Goal: Task Accomplishment & Management: Manage account settings

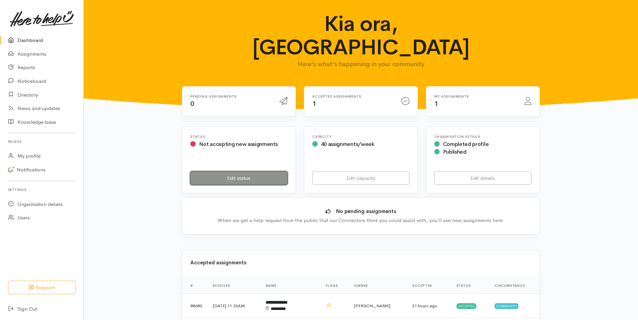
click at [238, 171] on link "Edit status" at bounding box center [238, 178] width 97 height 14
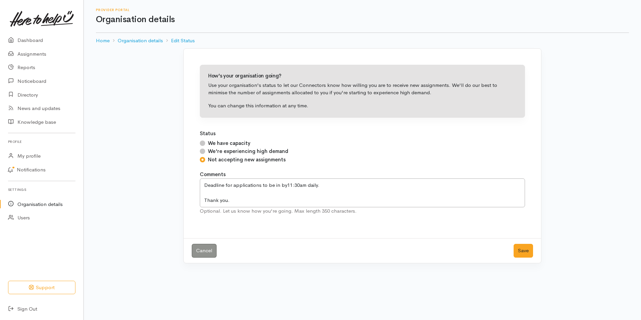
click at [202, 144] on input "We have capacity" at bounding box center [202, 142] width 5 height 5
radio input "true"
click at [518, 248] on button "Save" at bounding box center [522, 251] width 19 height 14
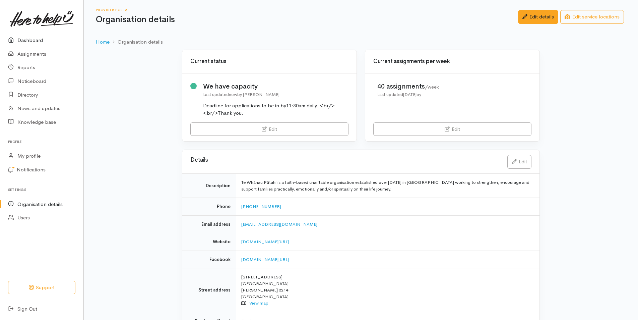
click at [28, 41] on link "Dashboard" at bounding box center [41, 41] width 83 height 14
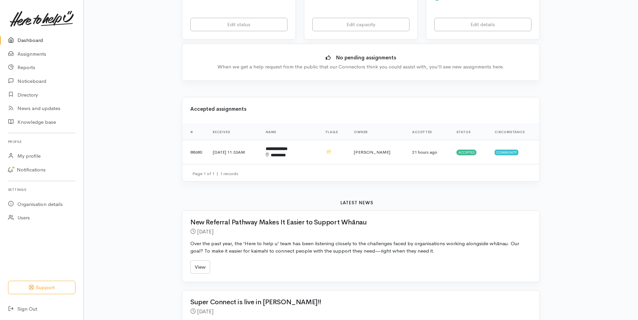
scroll to position [155, 0]
click at [297, 139] on td "**********" at bounding box center [290, 151] width 60 height 24
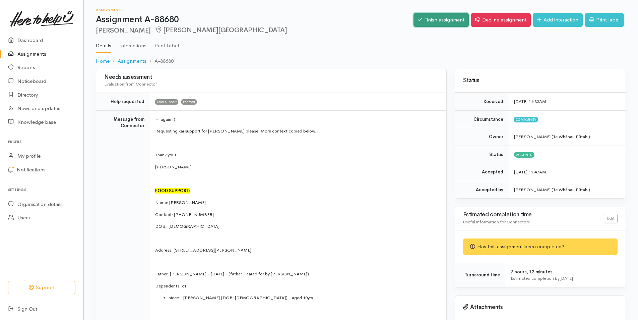
click at [437, 16] on link "Finish assignment" at bounding box center [441, 20] width 55 height 14
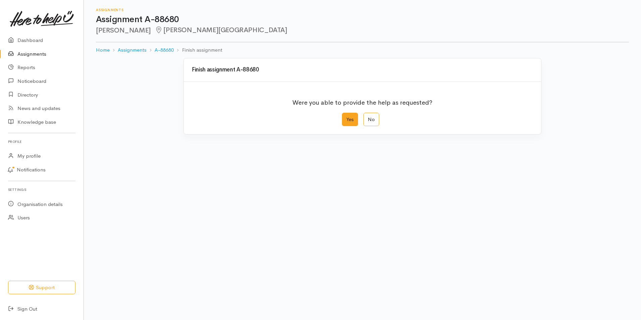
click at [348, 119] on label "Yes" at bounding box center [350, 120] width 16 height 14
click at [346, 117] on input "Yes" at bounding box center [344, 115] width 4 height 4
radio input "true"
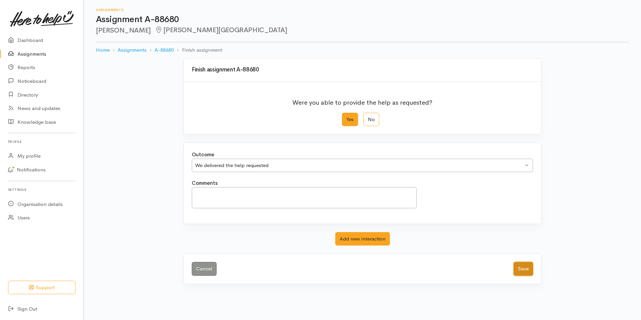
click at [522, 265] on button "Save" at bounding box center [522, 269] width 19 height 14
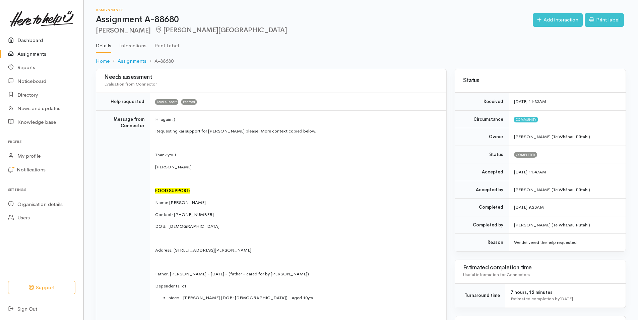
click at [34, 36] on link "Dashboard" at bounding box center [41, 41] width 83 height 14
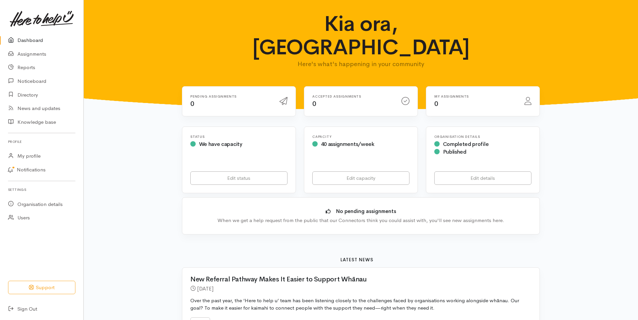
click at [455, 95] on div "My assignments 0" at bounding box center [475, 102] width 90 height 14
click at [476, 171] on link "Edit details" at bounding box center [482, 178] width 97 height 14
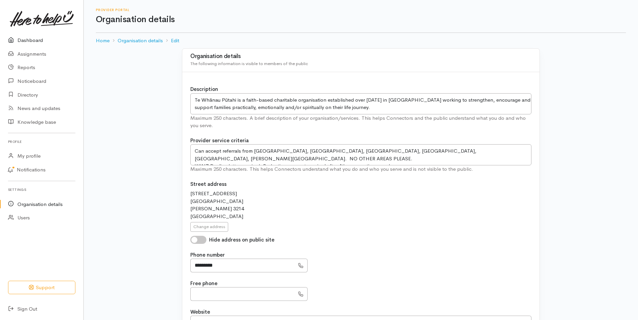
click at [32, 40] on link "Dashboard" at bounding box center [41, 41] width 83 height 14
